Goal: Task Accomplishment & Management: Complete application form

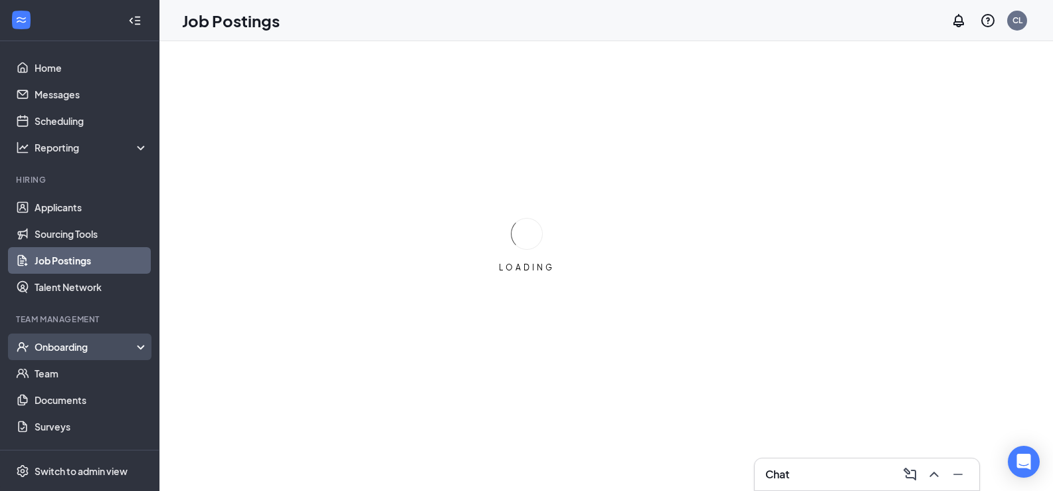
click at [47, 346] on div "Onboarding" at bounding box center [86, 346] width 102 height 13
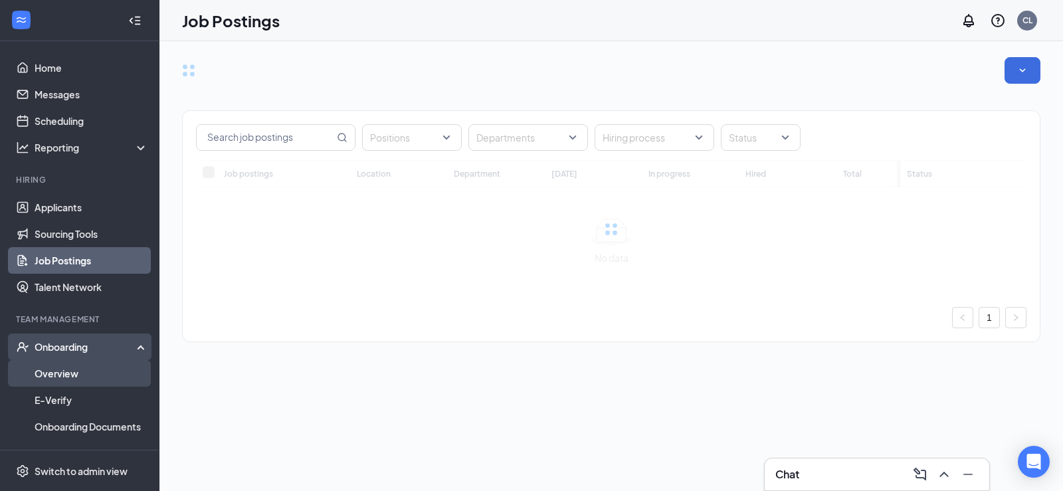
click at [61, 371] on link "Overview" at bounding box center [92, 373] width 114 height 27
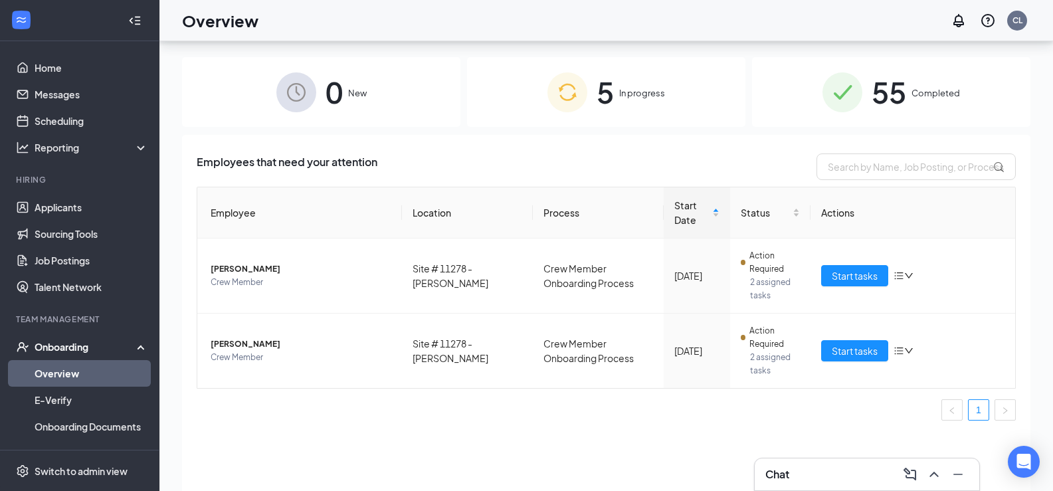
scroll to position [60, 0]
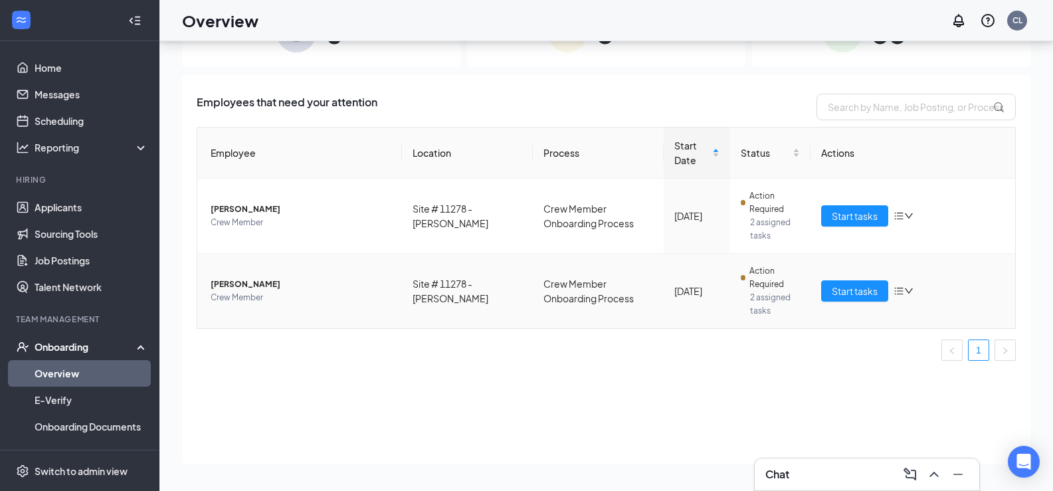
click at [871, 303] on td "Start tasks" at bounding box center [913, 291] width 205 height 74
click at [862, 293] on span "Start tasks" at bounding box center [855, 291] width 46 height 15
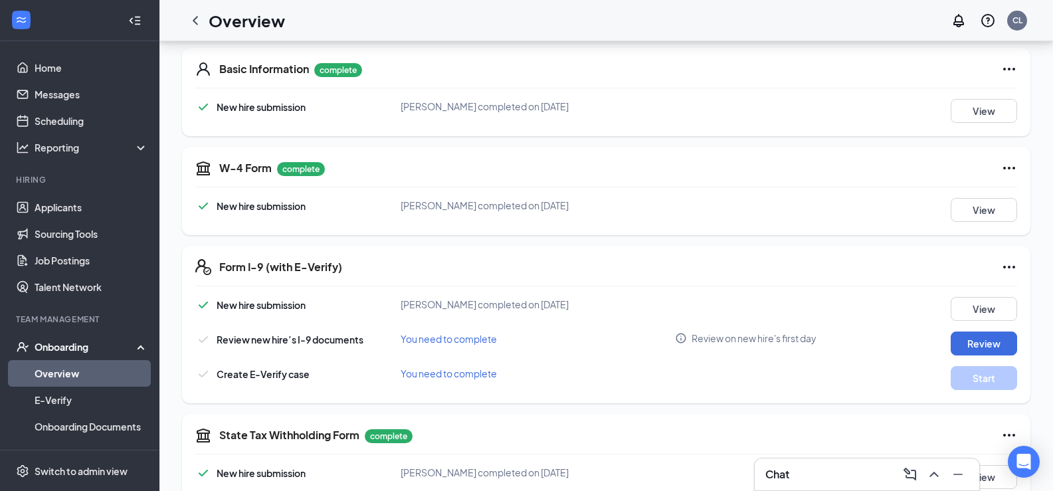
scroll to position [266, 0]
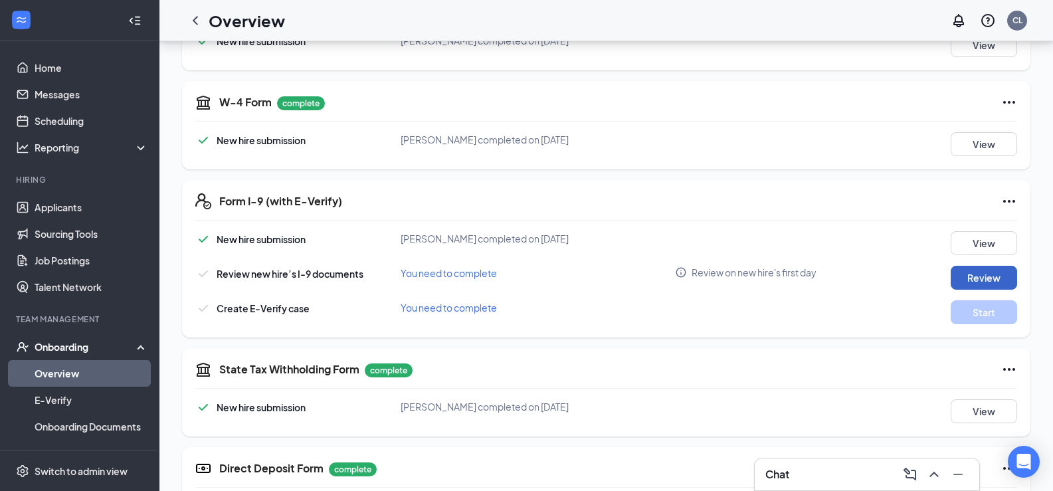
click at [965, 280] on button "Review" at bounding box center [984, 278] width 66 height 24
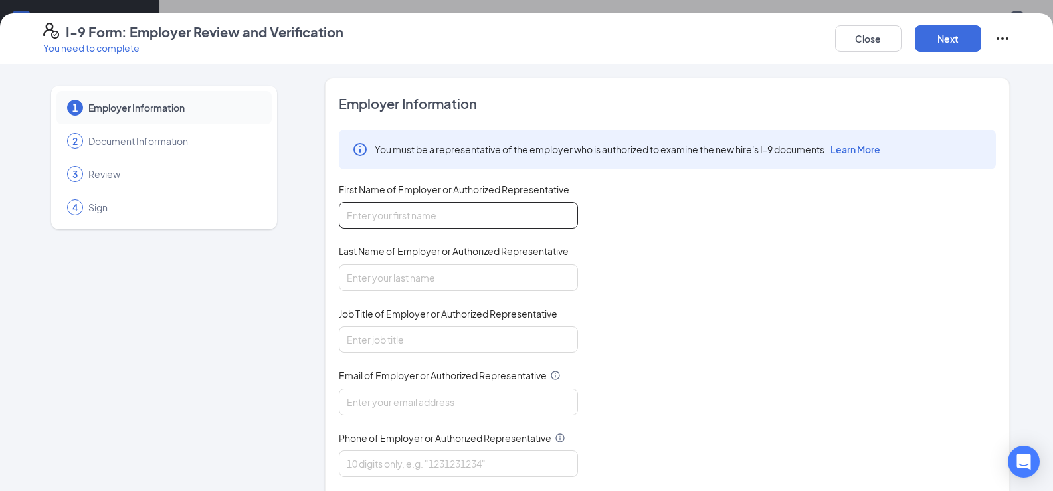
drag, startPoint x: 397, startPoint y: 216, endPoint x: 411, endPoint y: 229, distance: 18.8
click at [398, 216] on input "First Name of Employer or Authorized Representative" at bounding box center [458, 215] width 239 height 27
type input "[PERSON_NAME]"
type input "[PERSON_NAME][EMAIL_ADDRESS][DOMAIN_NAME]"
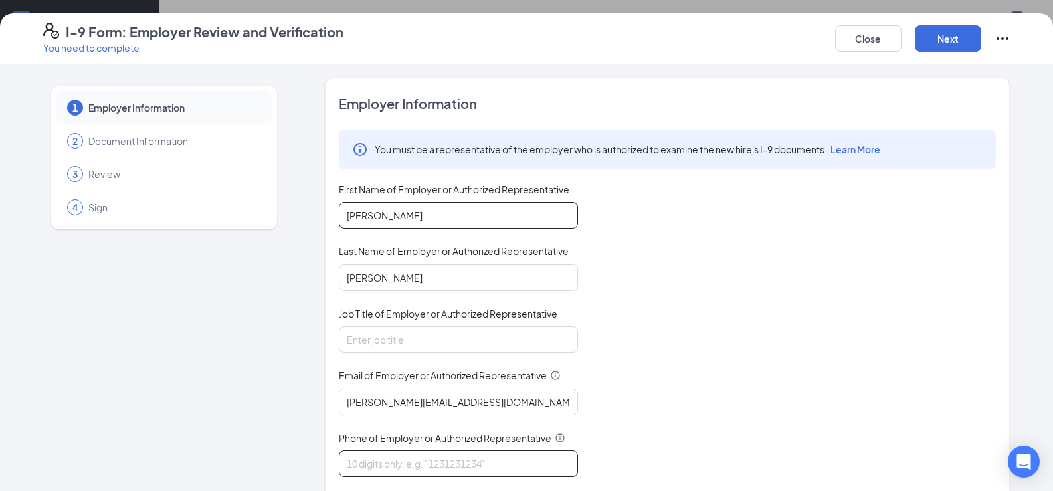
type input "7704512922"
drag, startPoint x: 429, startPoint y: 332, endPoint x: 433, endPoint y: 341, distance: 10.4
click at [431, 333] on input "Job Title of Employer or Authorized Representative" at bounding box center [458, 339] width 239 height 27
type input "GM"
click at [963, 47] on button "Next" at bounding box center [948, 38] width 66 height 27
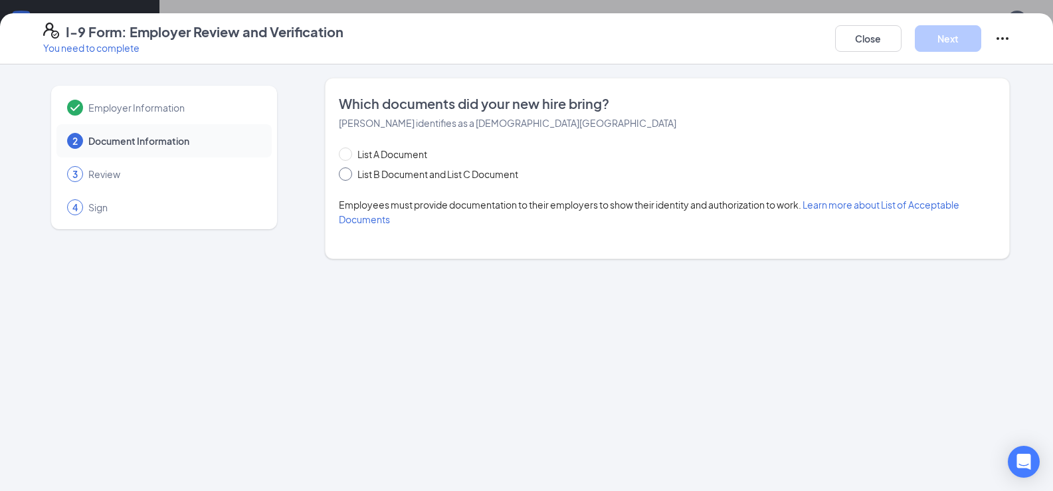
click at [349, 176] on span at bounding box center [345, 173] width 13 height 13
click at [348, 176] on input "List B Document and List C Document" at bounding box center [343, 171] width 9 height 9
radio input "true"
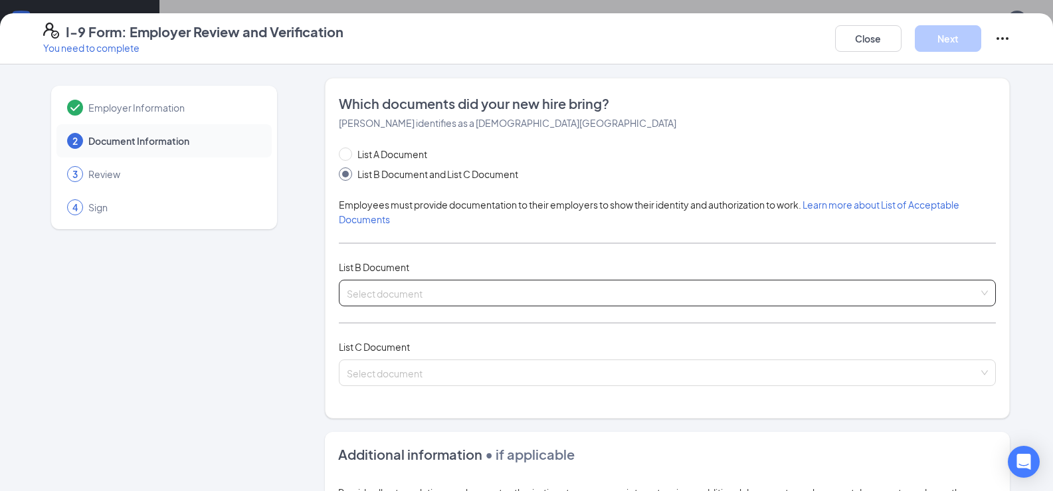
click at [373, 296] on input "search" at bounding box center [663, 290] width 632 height 20
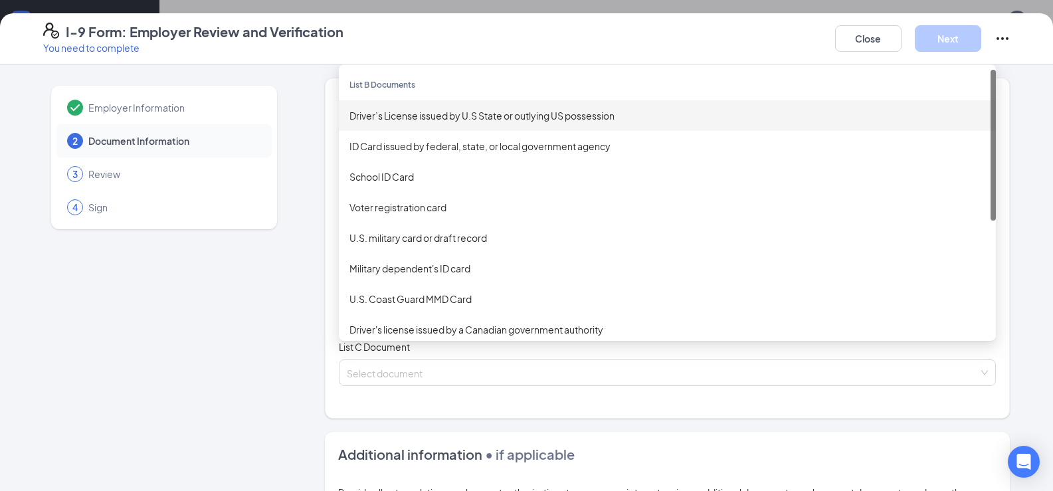
click at [413, 113] on div "Driver’s License issued by U.S State or outlying US possession" at bounding box center [668, 115] width 636 height 15
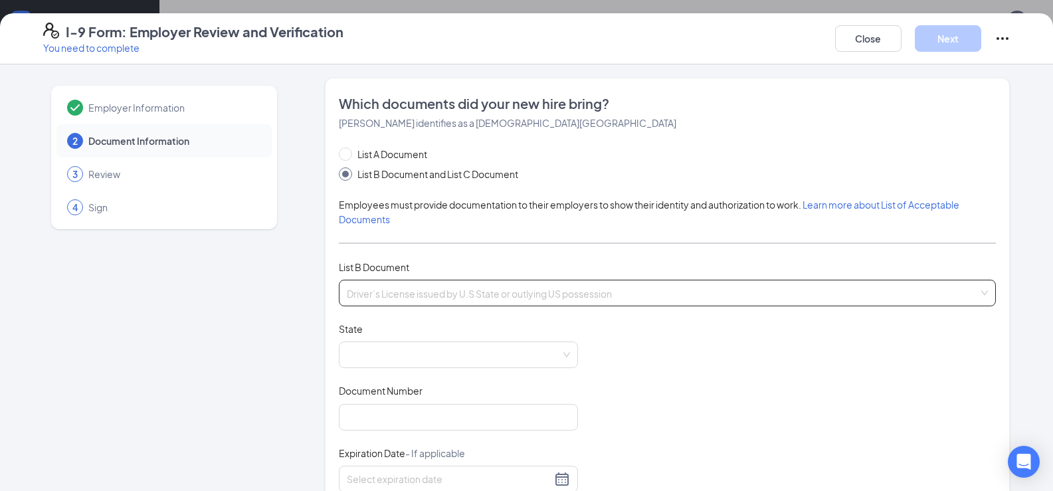
click at [387, 289] on span "Driver’s License issued by U.S State or outlying US possession" at bounding box center [667, 292] width 641 height 25
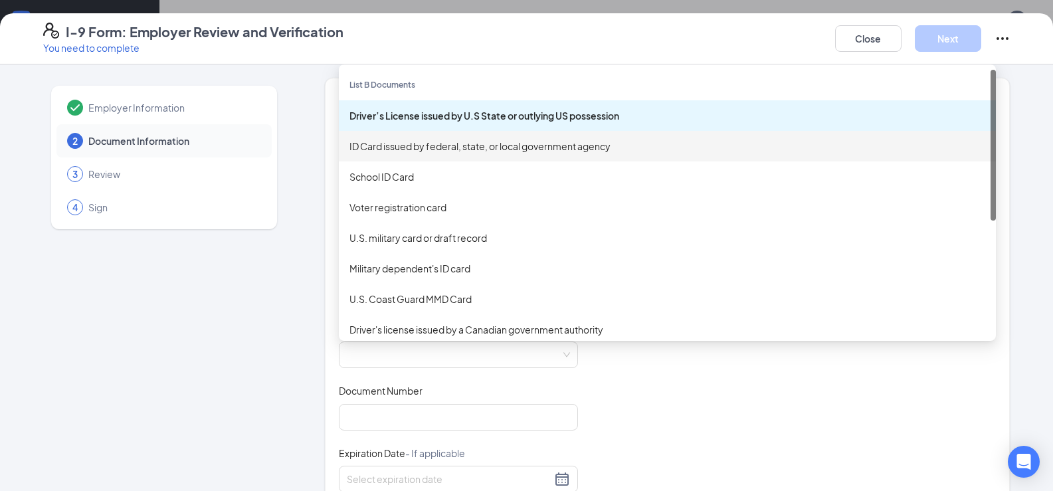
click at [385, 149] on div "ID Card issued by federal, state, or local government agency" at bounding box center [668, 146] width 636 height 15
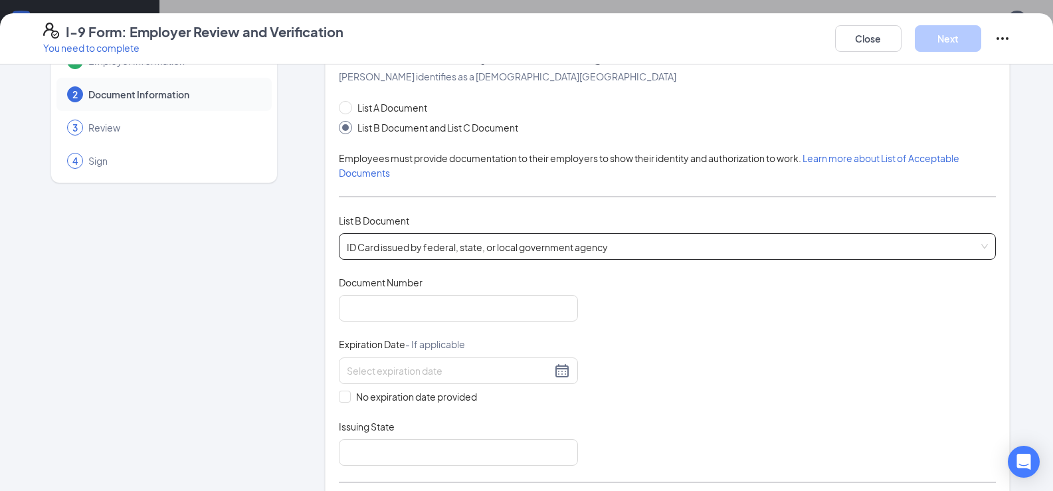
scroll to position [66, 0]
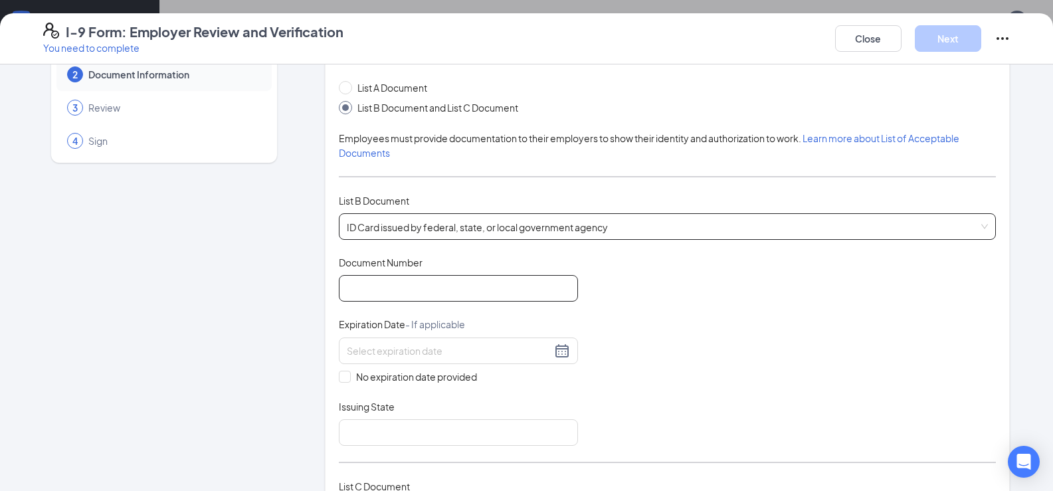
drag, startPoint x: 377, startPoint y: 303, endPoint x: 381, endPoint y: 288, distance: 15.3
click at [380, 292] on div "Document Title ID Card issued by federal, state, or local government agency Doc…" at bounding box center [667, 351] width 657 height 190
click at [385, 281] on input "Document Number" at bounding box center [458, 288] width 239 height 27
type input "061434415"
click at [388, 352] on input at bounding box center [449, 351] width 205 height 15
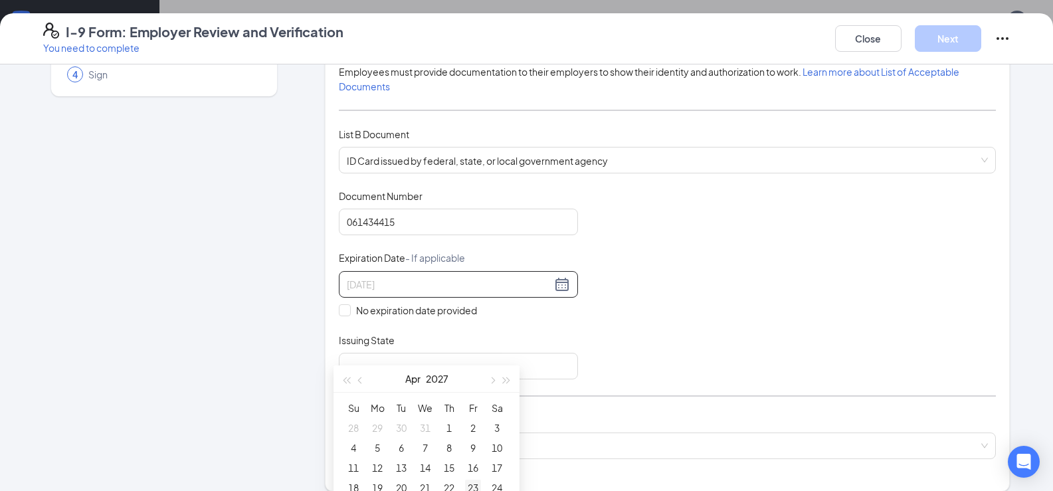
scroll to position [332, 0]
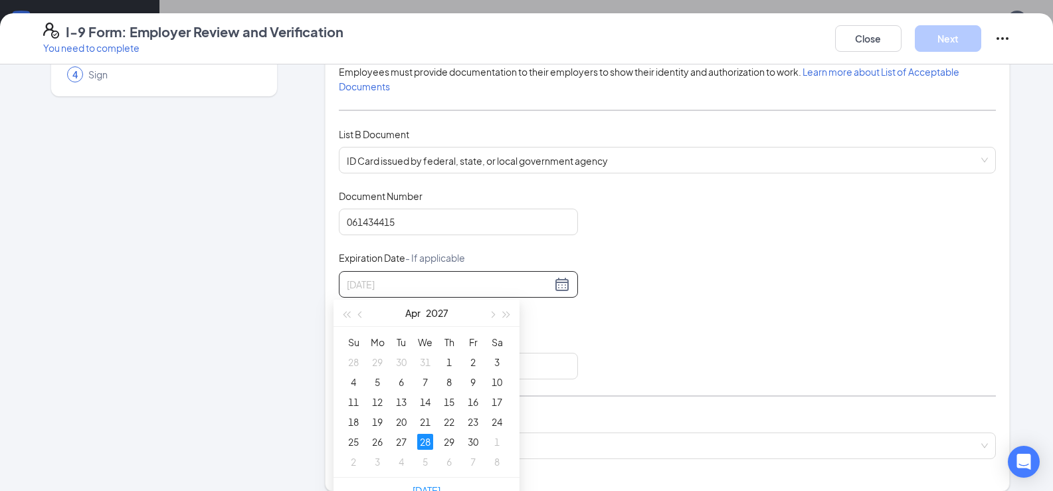
click at [425, 447] on div "28" at bounding box center [425, 442] width 16 height 16
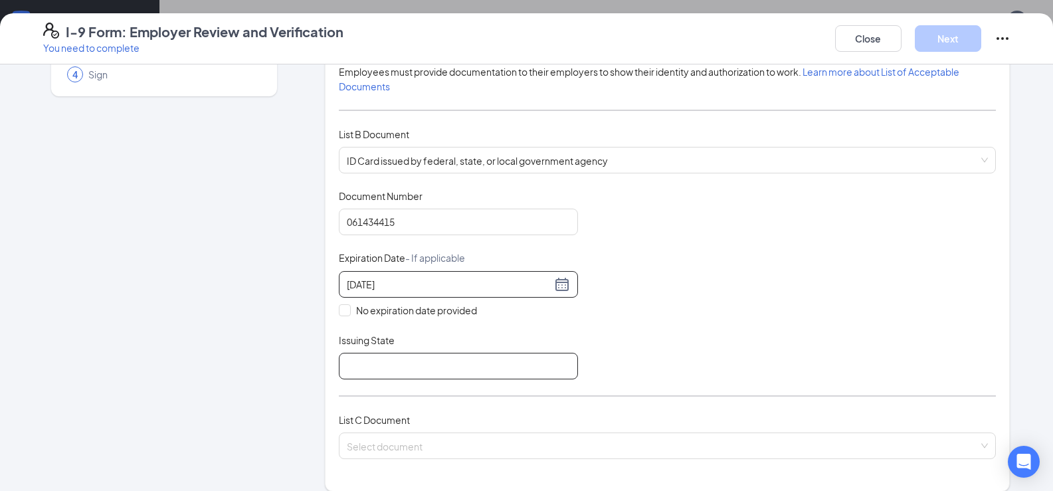
type input "[DATE]"
click at [359, 361] on input "Issuing State" at bounding box center [458, 366] width 239 height 27
type input "GA"
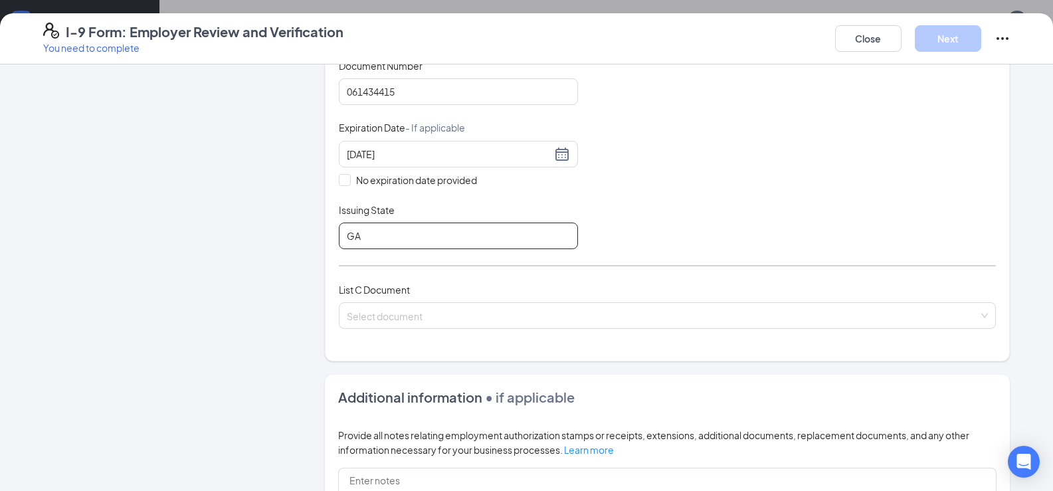
scroll to position [266, 0]
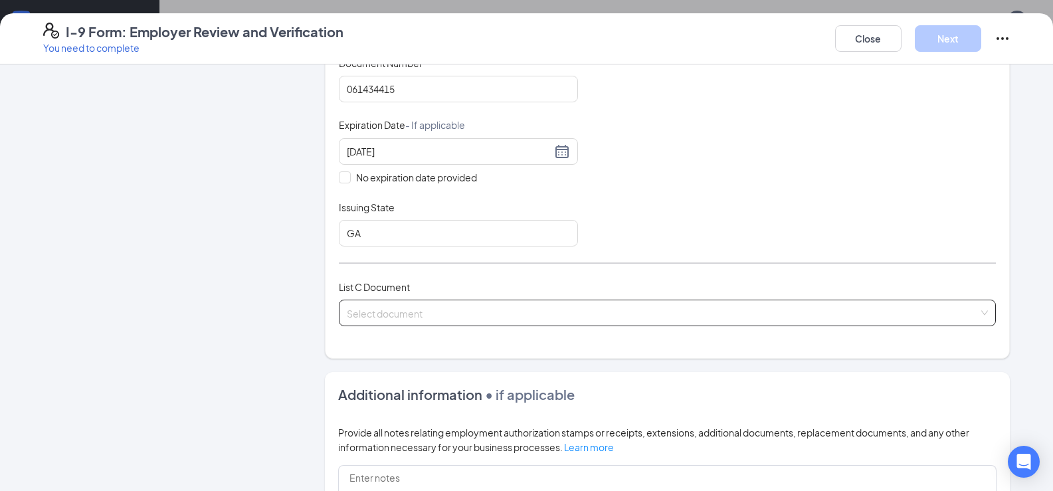
click at [363, 304] on input "search" at bounding box center [663, 310] width 632 height 20
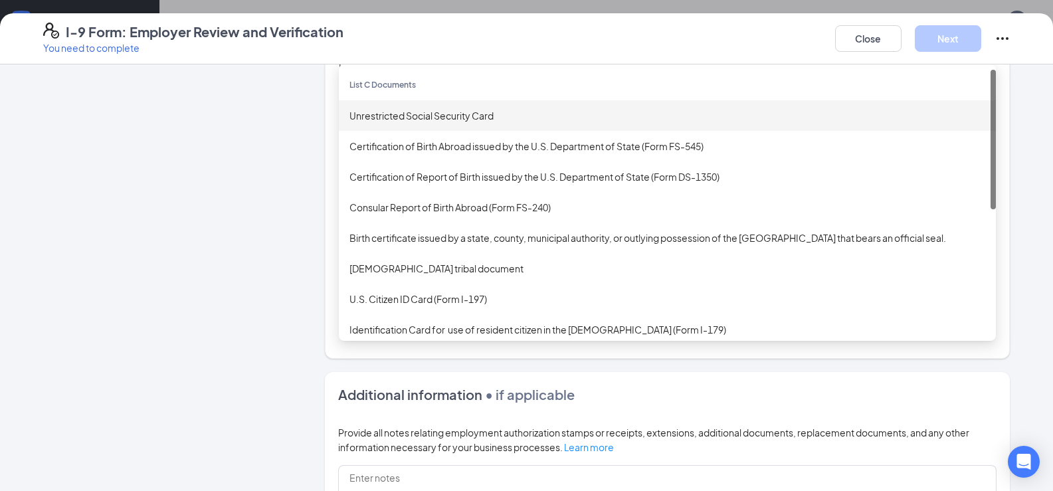
drag, startPoint x: 365, startPoint y: 114, endPoint x: 369, endPoint y: 134, distance: 20.3
click at [366, 113] on div "Unrestricted Social Security Card" at bounding box center [668, 115] width 636 height 15
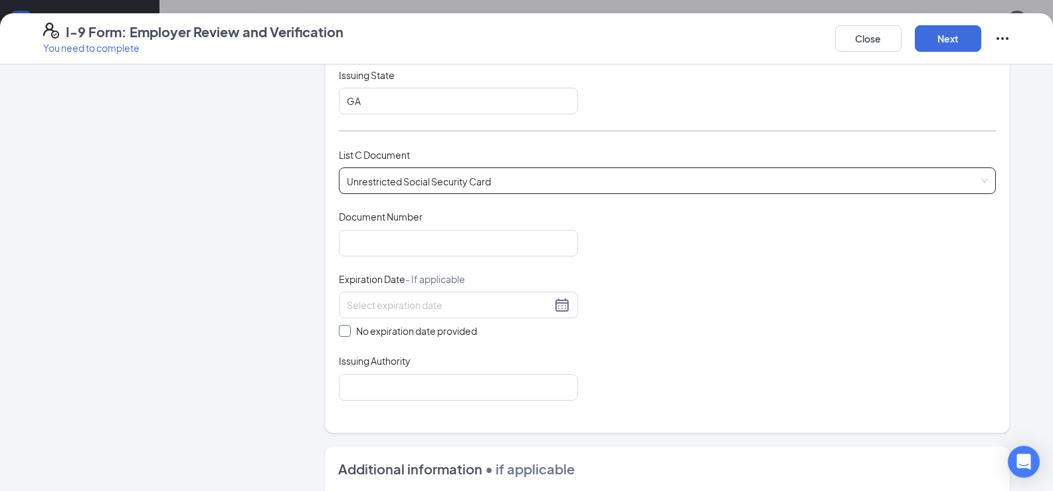
scroll to position [399, 0]
click at [351, 332] on span "No expiration date provided" at bounding box center [417, 330] width 132 height 15
click at [348, 332] on input "No expiration date provided" at bounding box center [343, 328] width 9 height 9
checkbox input "true"
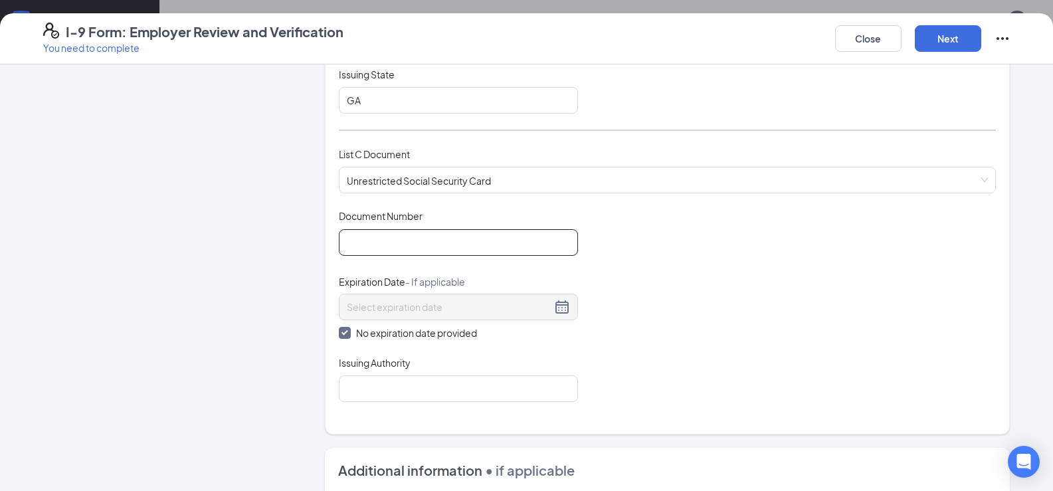
click at [361, 245] on input "Document Number" at bounding box center [458, 242] width 239 height 27
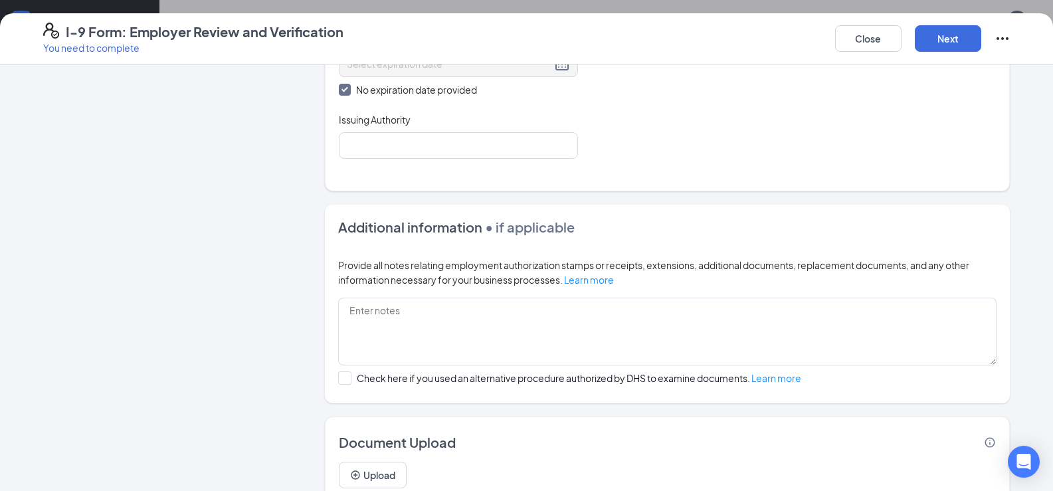
scroll to position [665, 0]
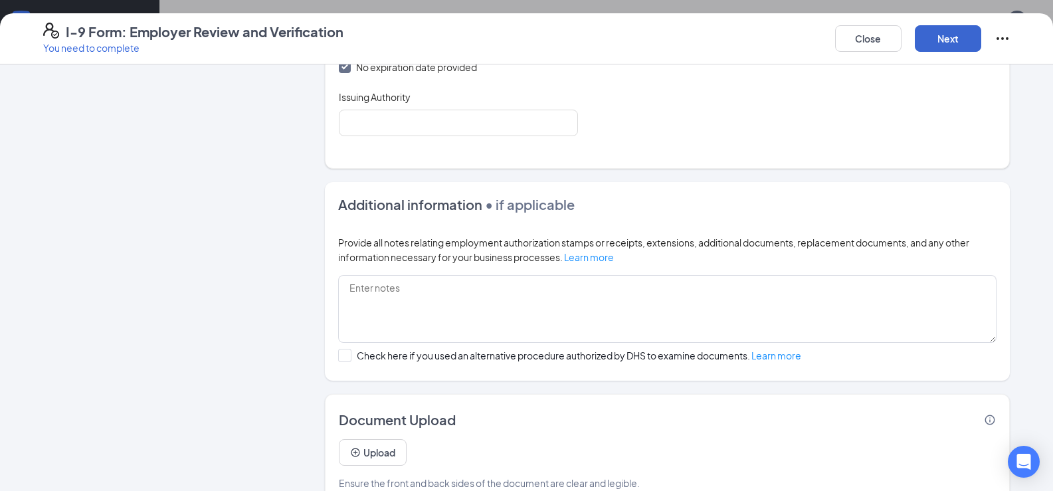
type input "675146202"
click at [944, 41] on button "Next" at bounding box center [948, 38] width 66 height 27
click at [383, 125] on input "Issuing Authority" at bounding box center [458, 123] width 239 height 27
type input "ssa"
click at [958, 43] on button "Next" at bounding box center [948, 38] width 66 height 27
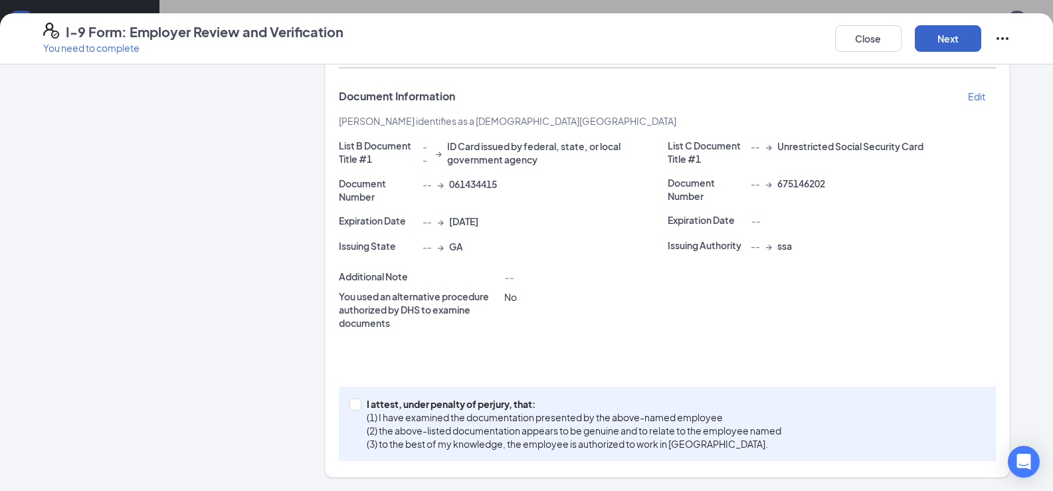
scroll to position [255, 0]
click at [350, 405] on input "I attest, under penalty of [PERSON_NAME], that: (1) I have examined the documen…" at bounding box center [354, 403] width 9 height 9
checkbox input "true"
click at [952, 34] on button "Next" at bounding box center [948, 38] width 66 height 27
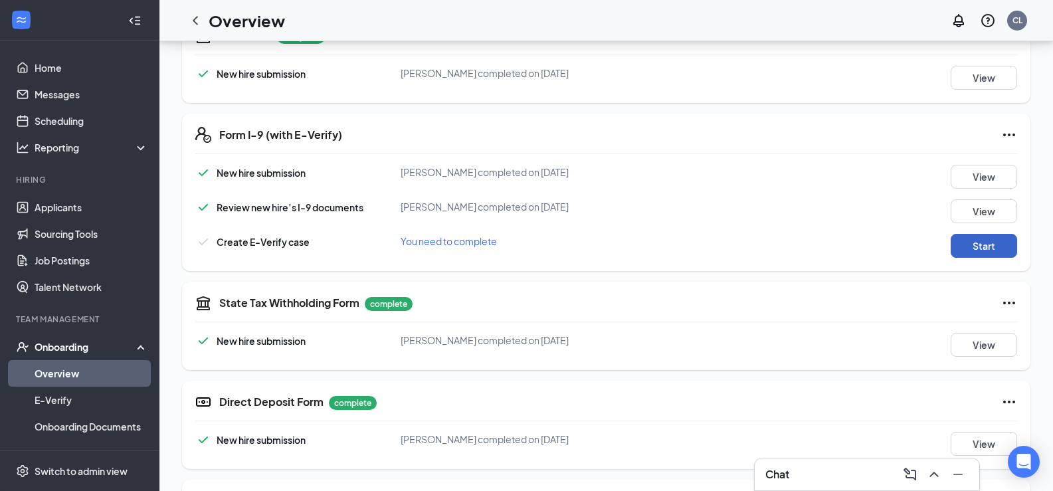
click at [991, 252] on button "Start" at bounding box center [984, 246] width 66 height 24
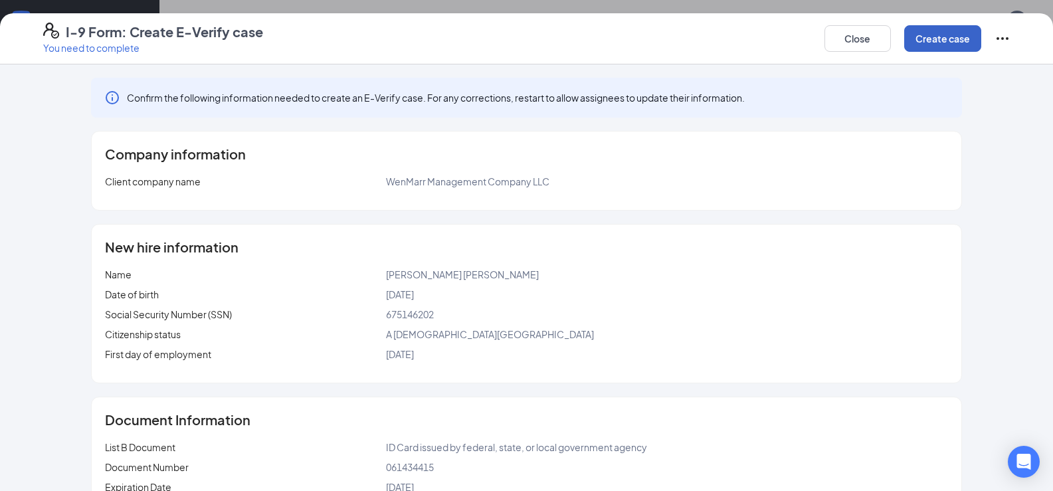
click at [942, 51] on button "Create case" at bounding box center [942, 38] width 77 height 27
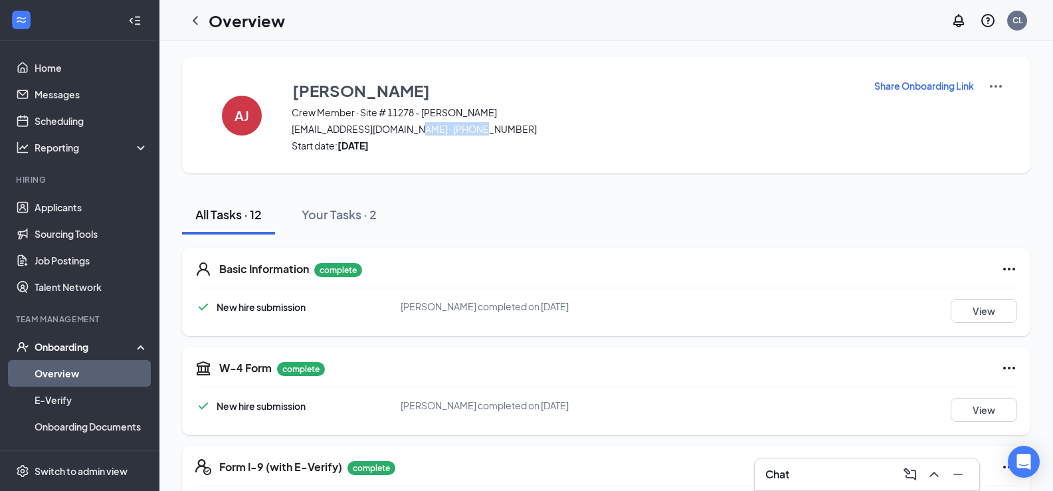
drag, startPoint x: 470, startPoint y: 134, endPoint x: 404, endPoint y: 128, distance: 66.1
click at [404, 128] on span "[EMAIL_ADDRESS][DOMAIN_NAME] · [PHONE_NUMBER]" at bounding box center [574, 128] width 565 height 13
copy span "404) 390-0877"
